Goal: Information Seeking & Learning: Understand process/instructions

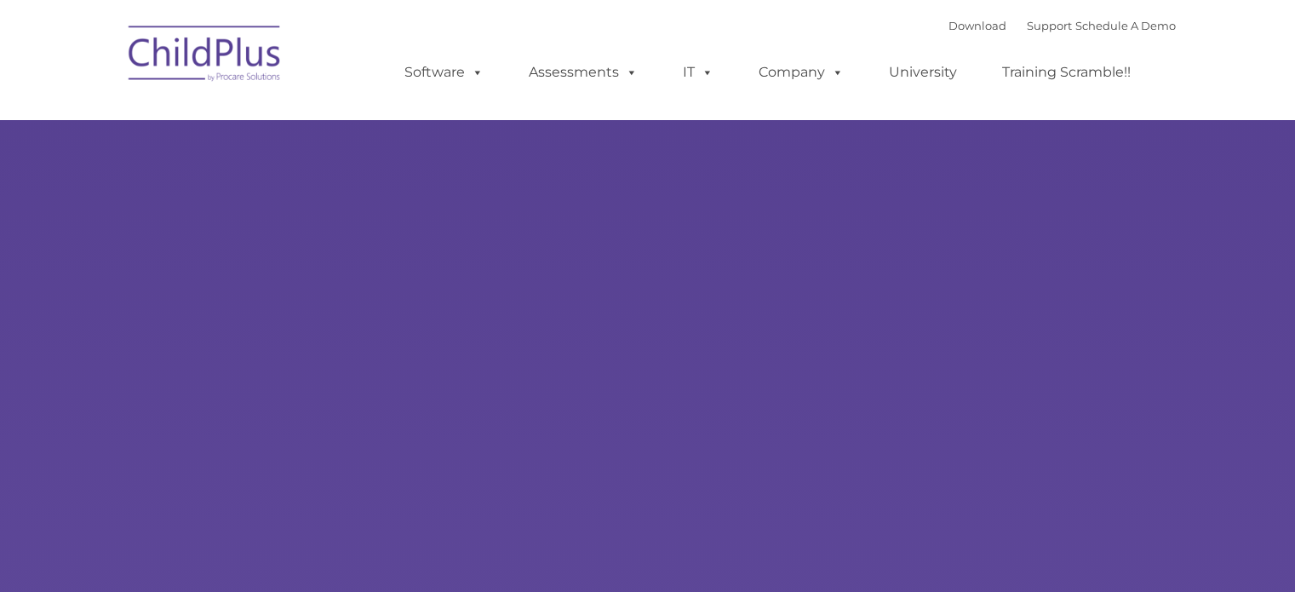
type input ""
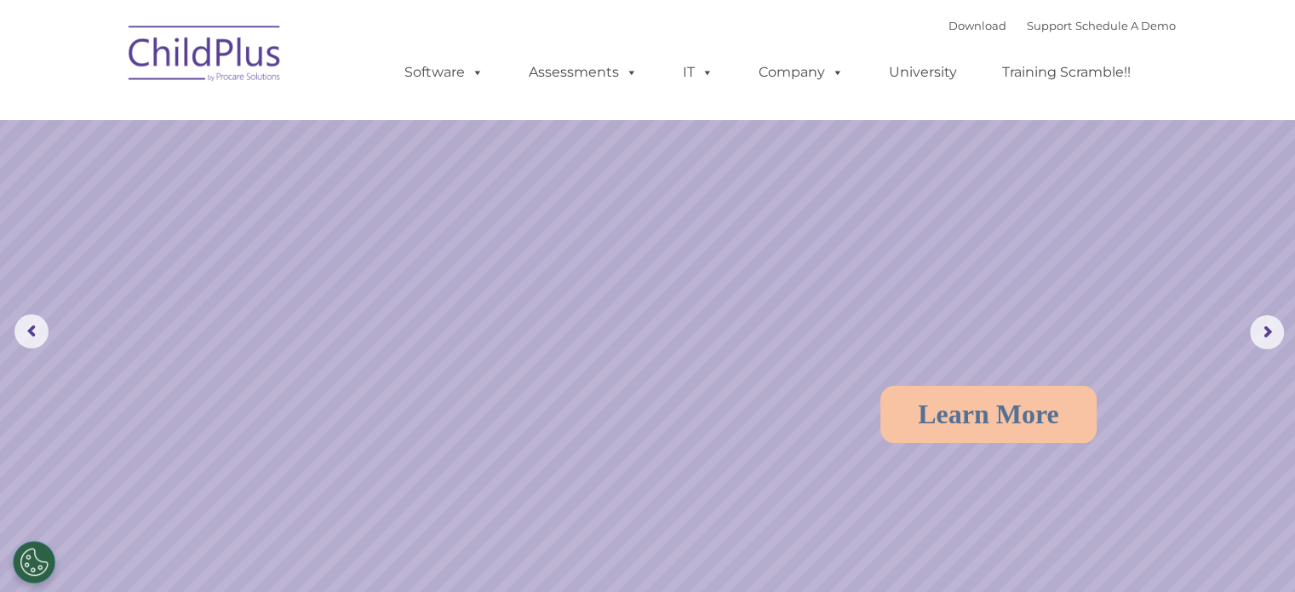
select select "MEDIUM"
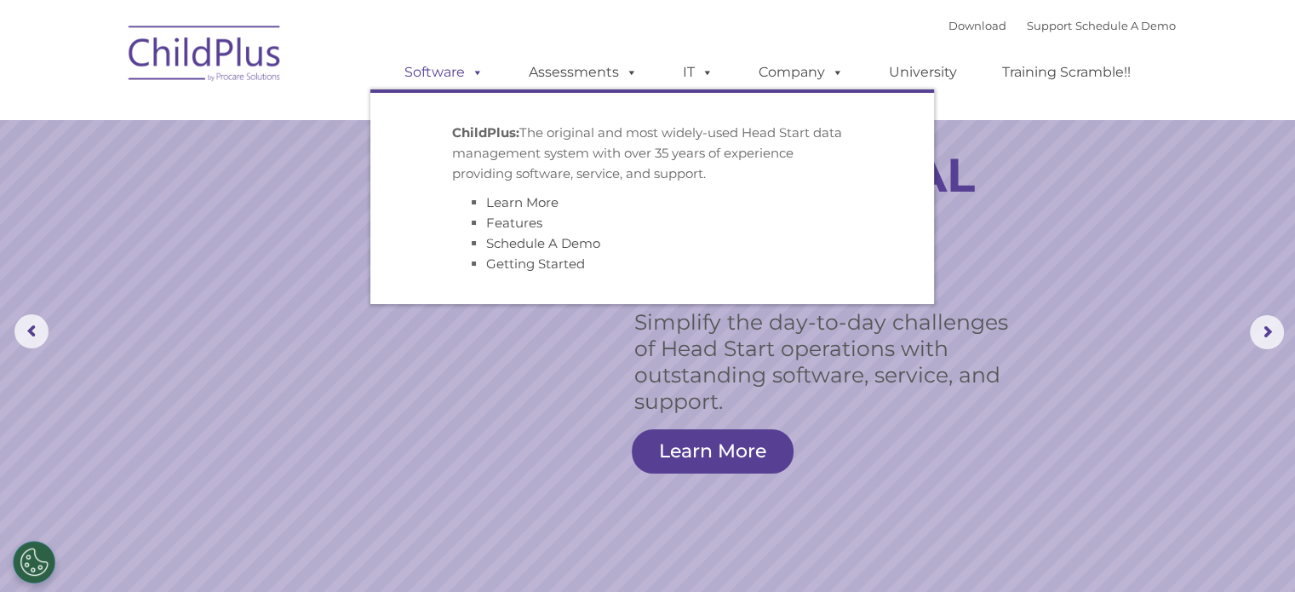
click at [477, 76] on span at bounding box center [474, 72] width 19 height 16
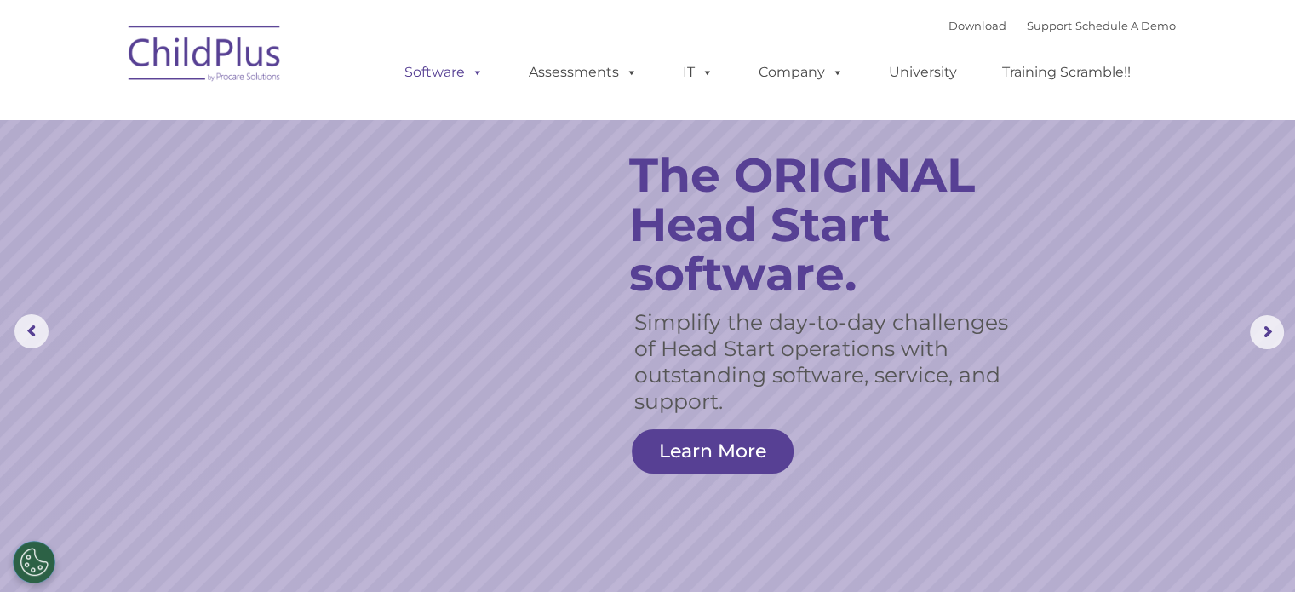
click at [477, 76] on span at bounding box center [474, 72] width 19 height 16
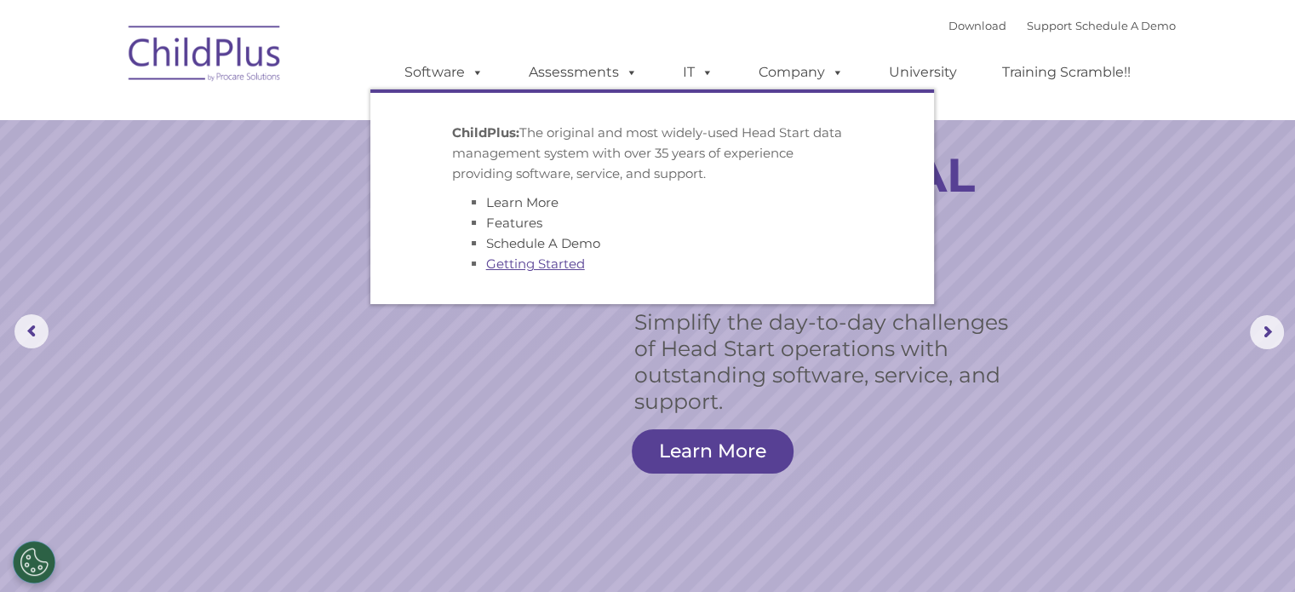
click at [559, 266] on link "Getting Started" at bounding box center [535, 263] width 99 height 16
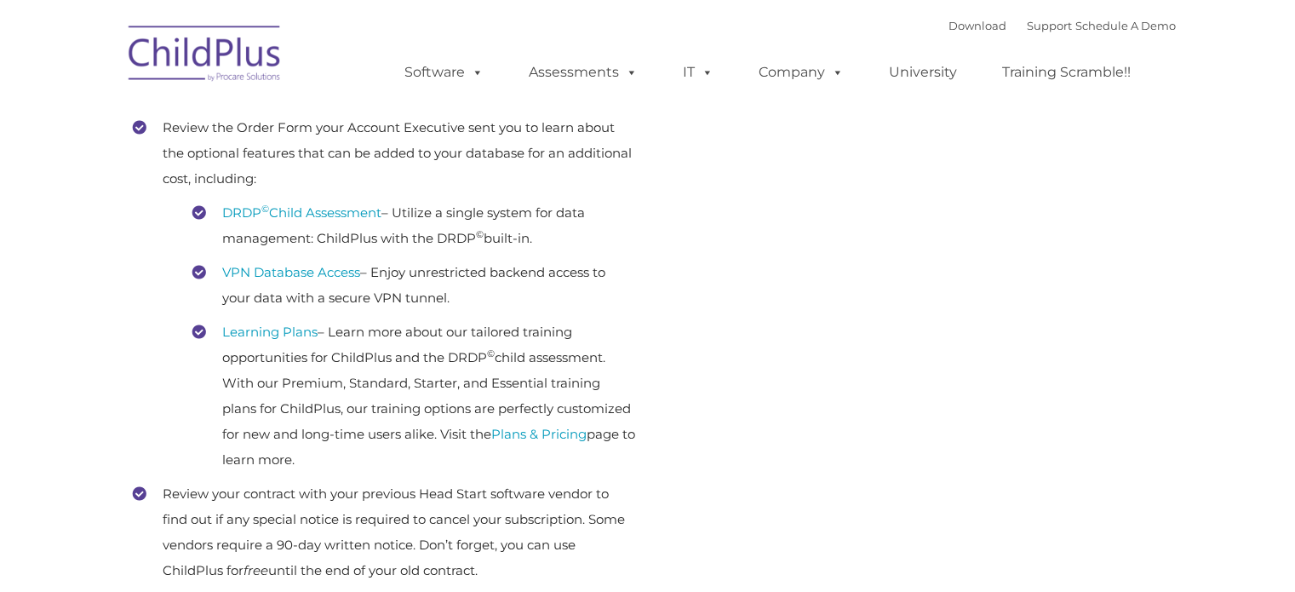
type input ""
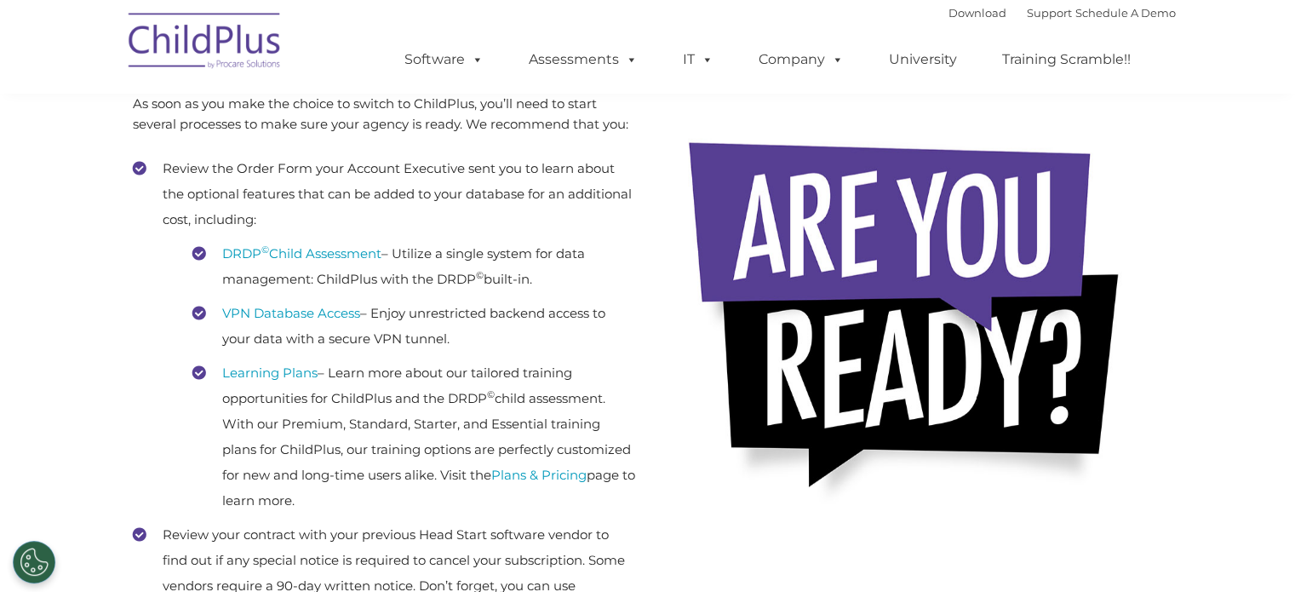
scroll to position [43, 0]
